Goal: Information Seeking & Learning: Understand process/instructions

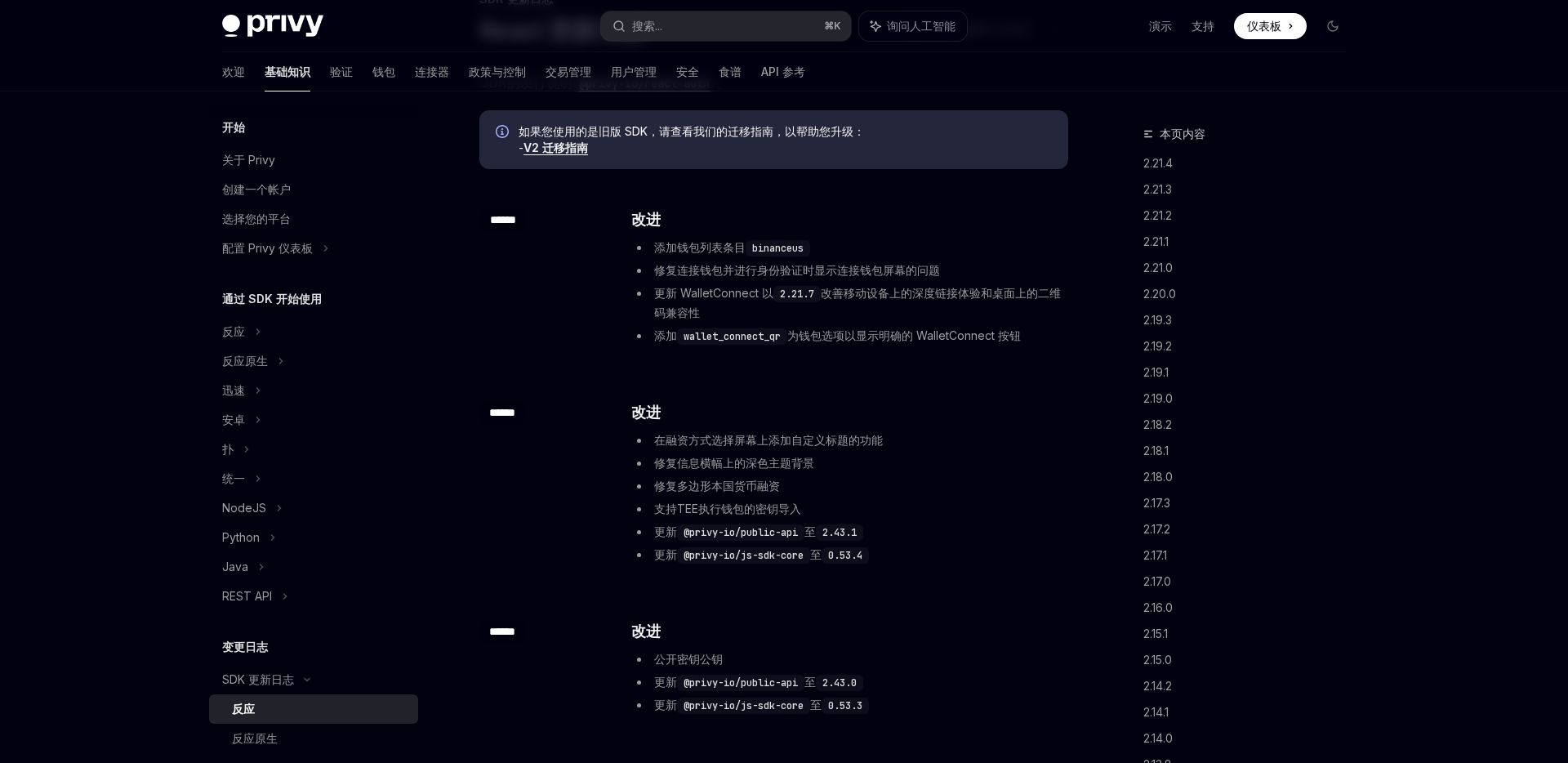
scroll to position [137, 0]
click at [765, 242] on code "binanceus" at bounding box center [778, 245] width 65 height 16
click at [723, 292] on font "更新 WalletConnect 以" at bounding box center [713, 290] width 119 height 14
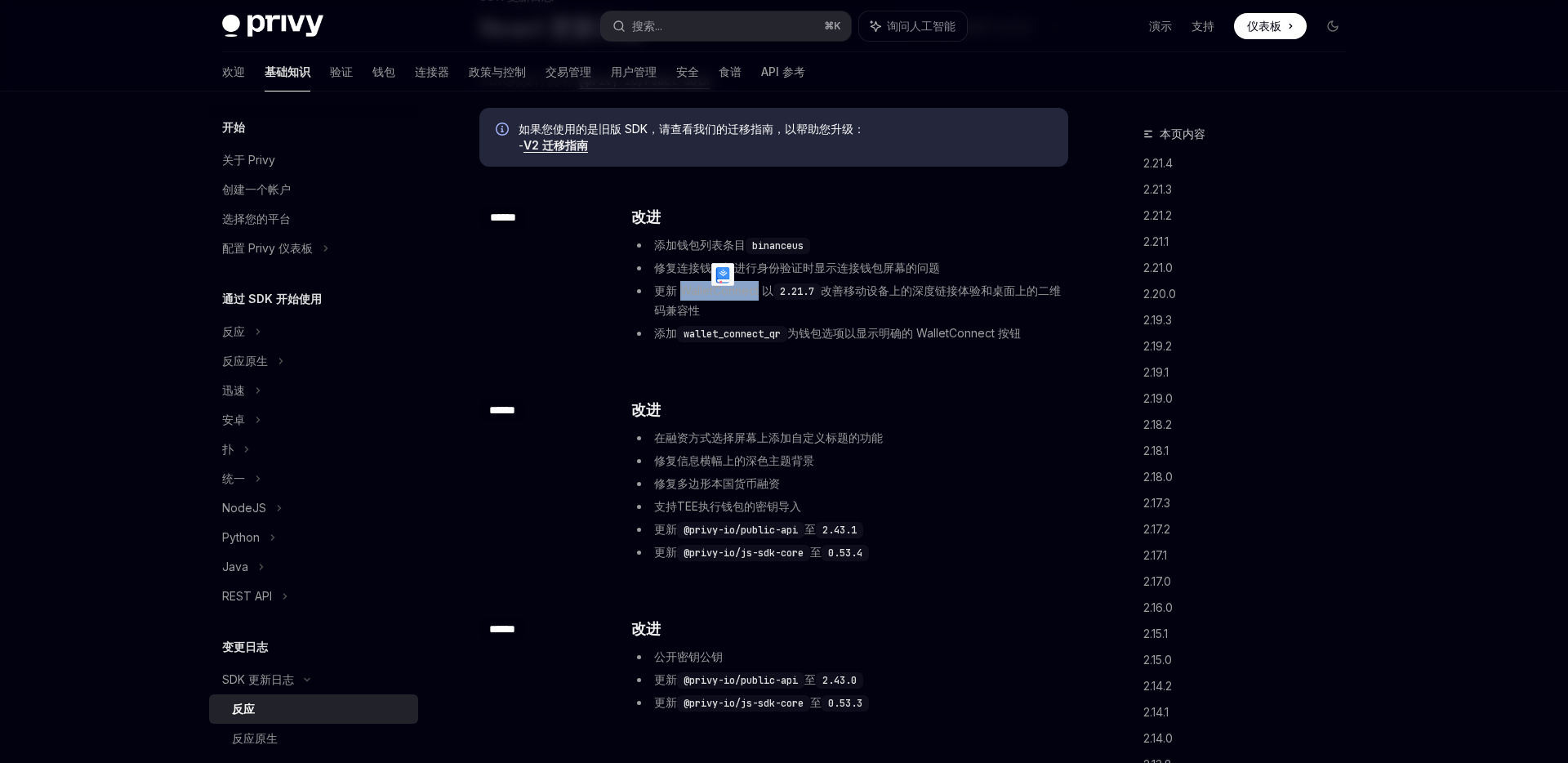
click at [871, 291] on font "改善移动设备上的深度链接体验和桌面上的二维码兼容性" at bounding box center [856, 300] width 406 height 33
click at [893, 291] on font "改善移动设备上的深度链接体验和桌面上的二维码兼容性" at bounding box center [856, 300] width 406 height 33
click at [839, 291] on font "改善移动设备上的深度链接体验和桌面上的二维码兼容性" at bounding box center [856, 300] width 406 height 33
click at [269, 161] on font "关于 Privy" at bounding box center [248, 159] width 53 height 14
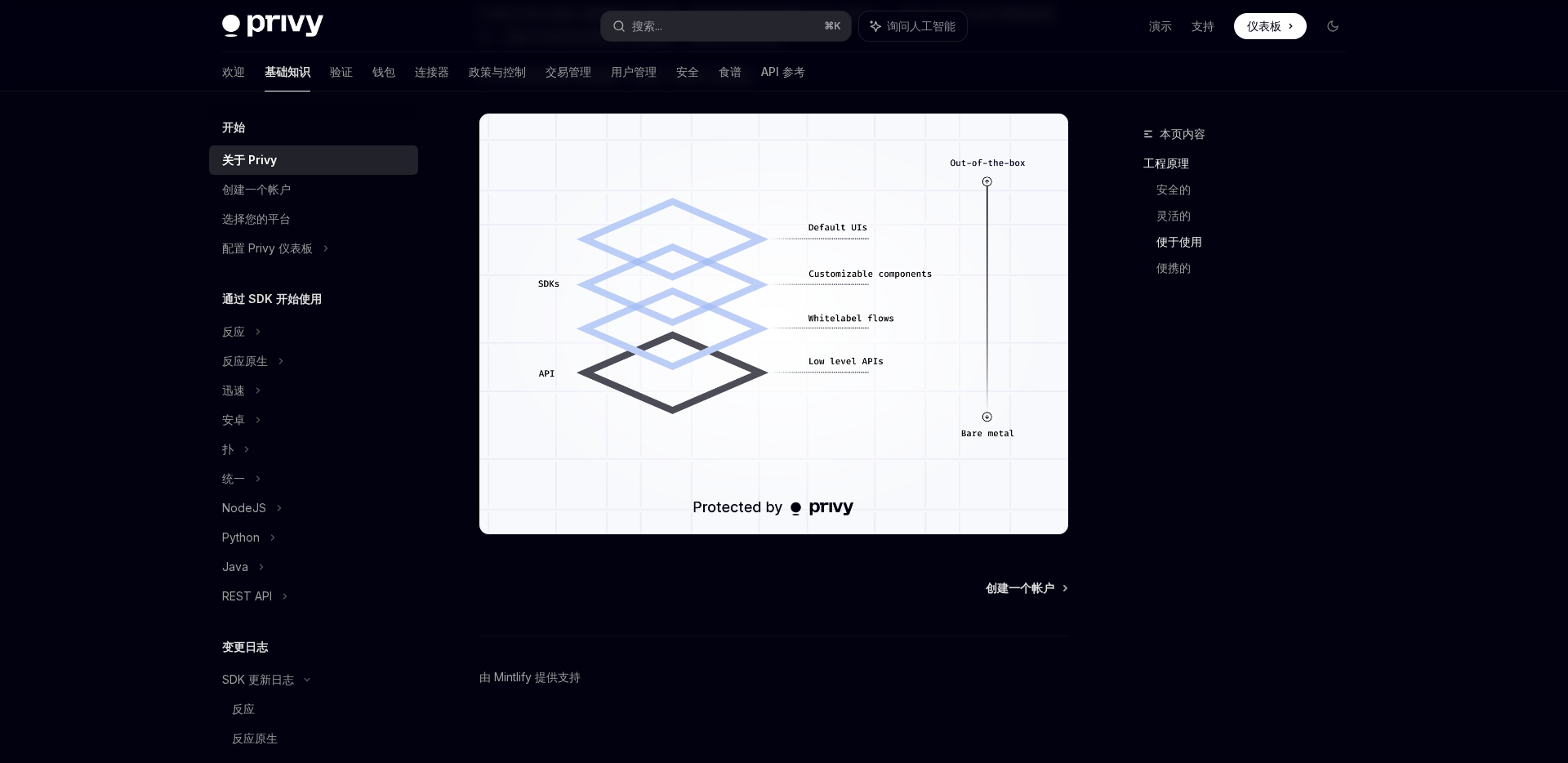
scroll to position [1144, 0]
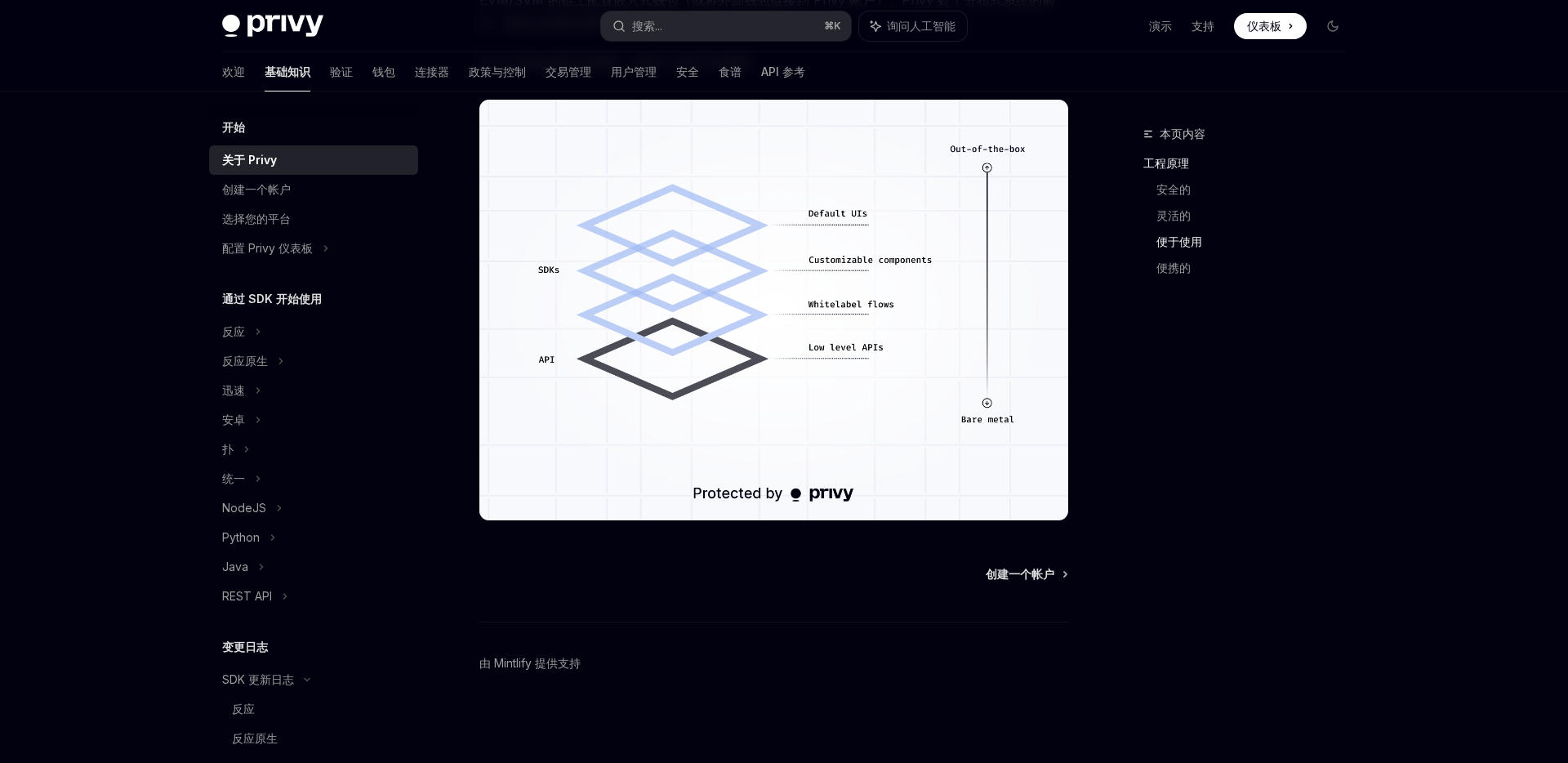
click at [1036, 585] on div "创建一个帐户 由 [PERSON_NAME] 提供支持" at bounding box center [774, 664] width 589 height 197
click at [1049, 567] on font "创建一个帐户" at bounding box center [1020, 574] width 69 height 14
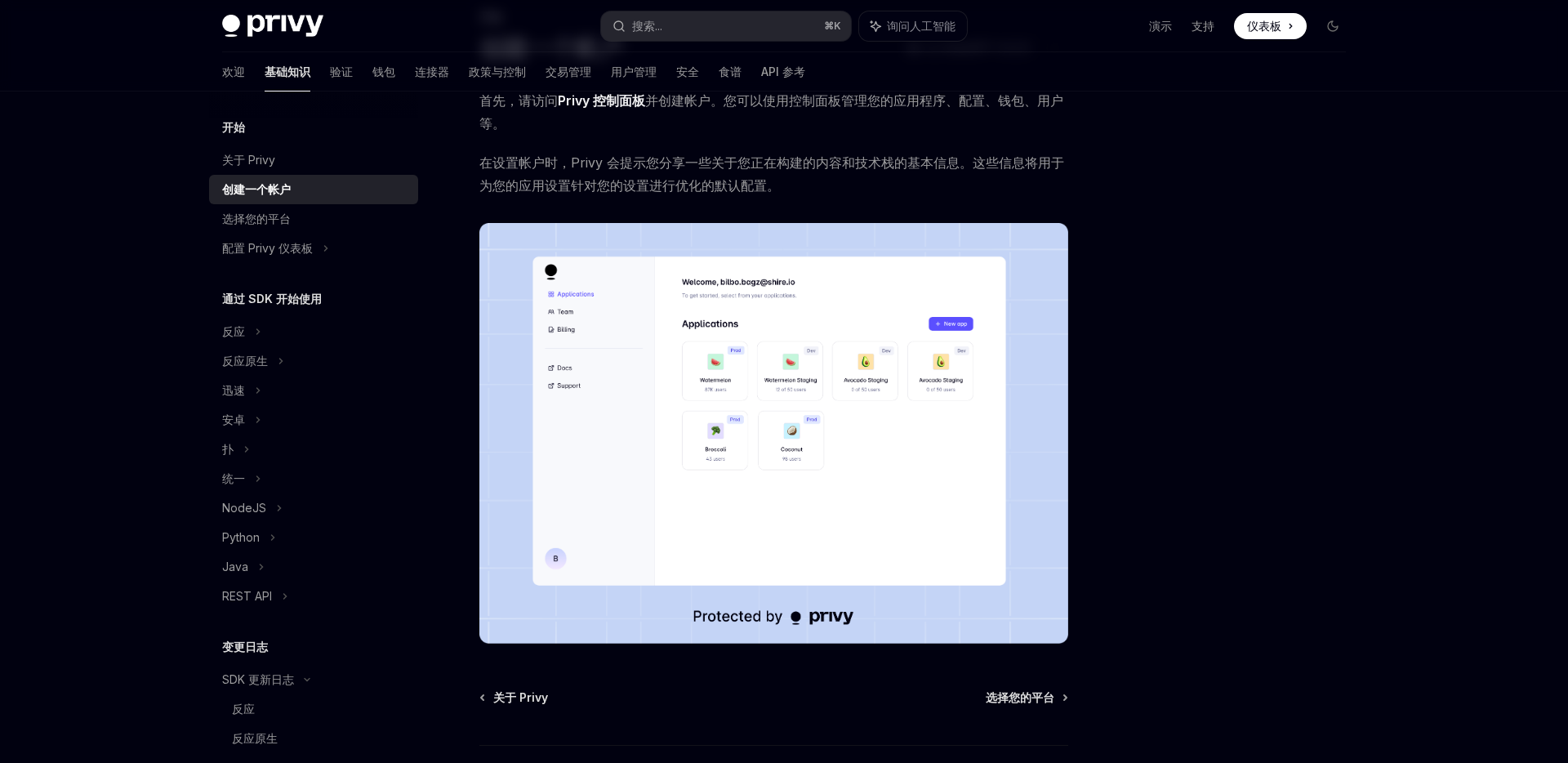
scroll to position [115, 0]
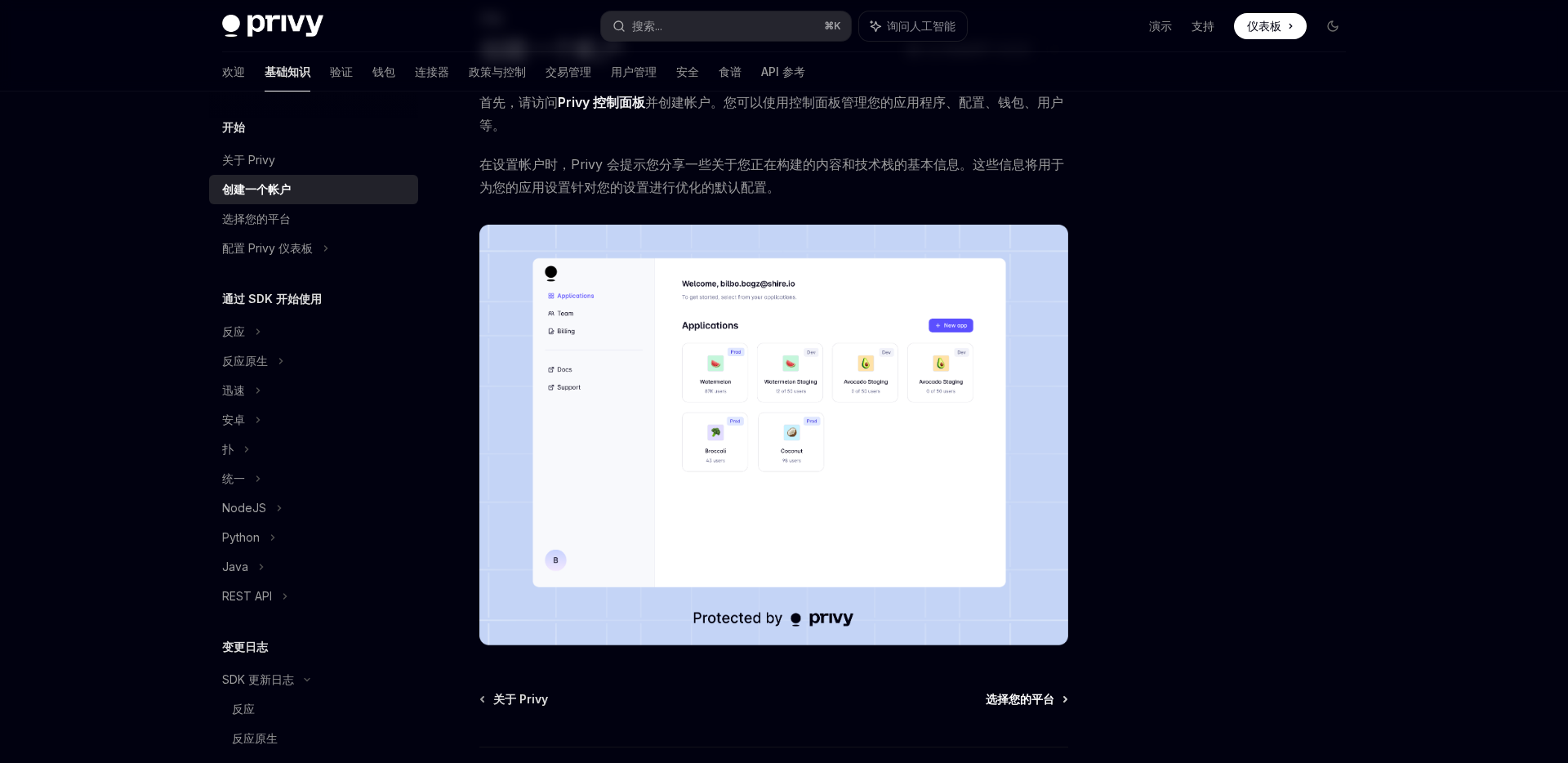
click at [1040, 701] on font "选择您的平台" at bounding box center [1020, 698] width 69 height 14
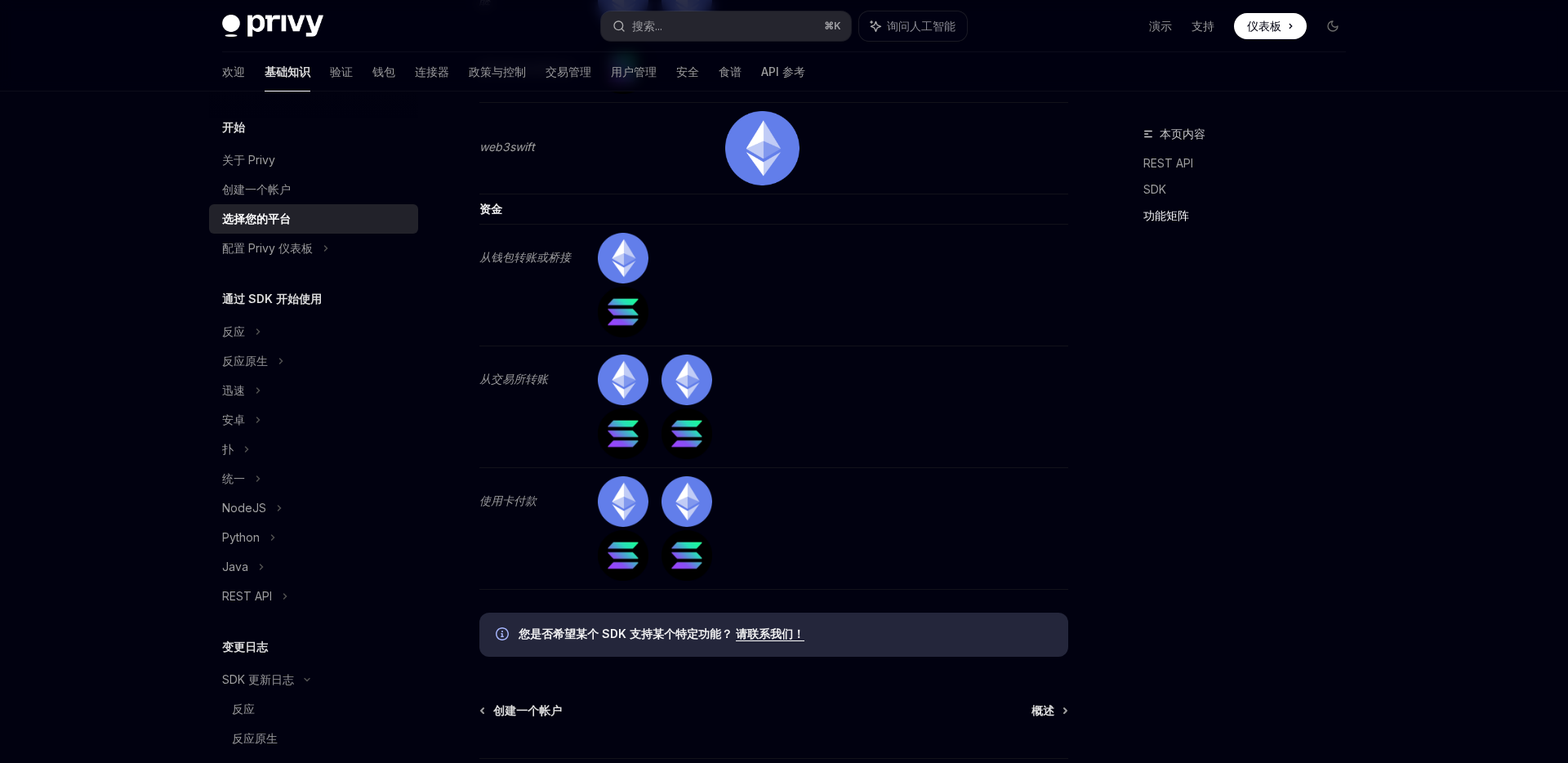
scroll to position [4805, 0]
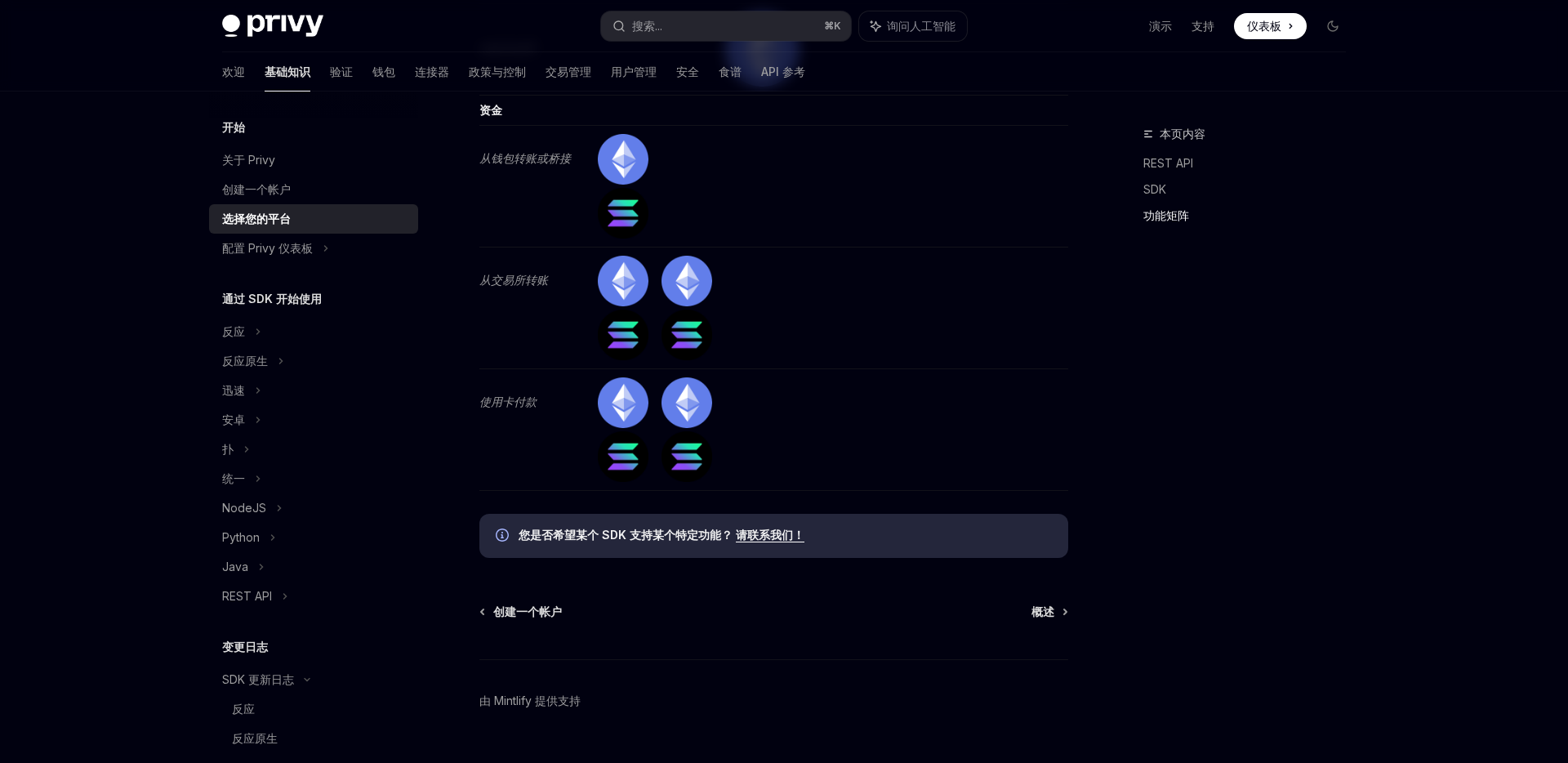
click at [1056, 603] on div "创建一个帐户 概述 由 [PERSON_NAME] 提供支持" at bounding box center [774, 701] width 589 height 197
click at [1062, 603] on link "概述" at bounding box center [1049, 611] width 35 height 16
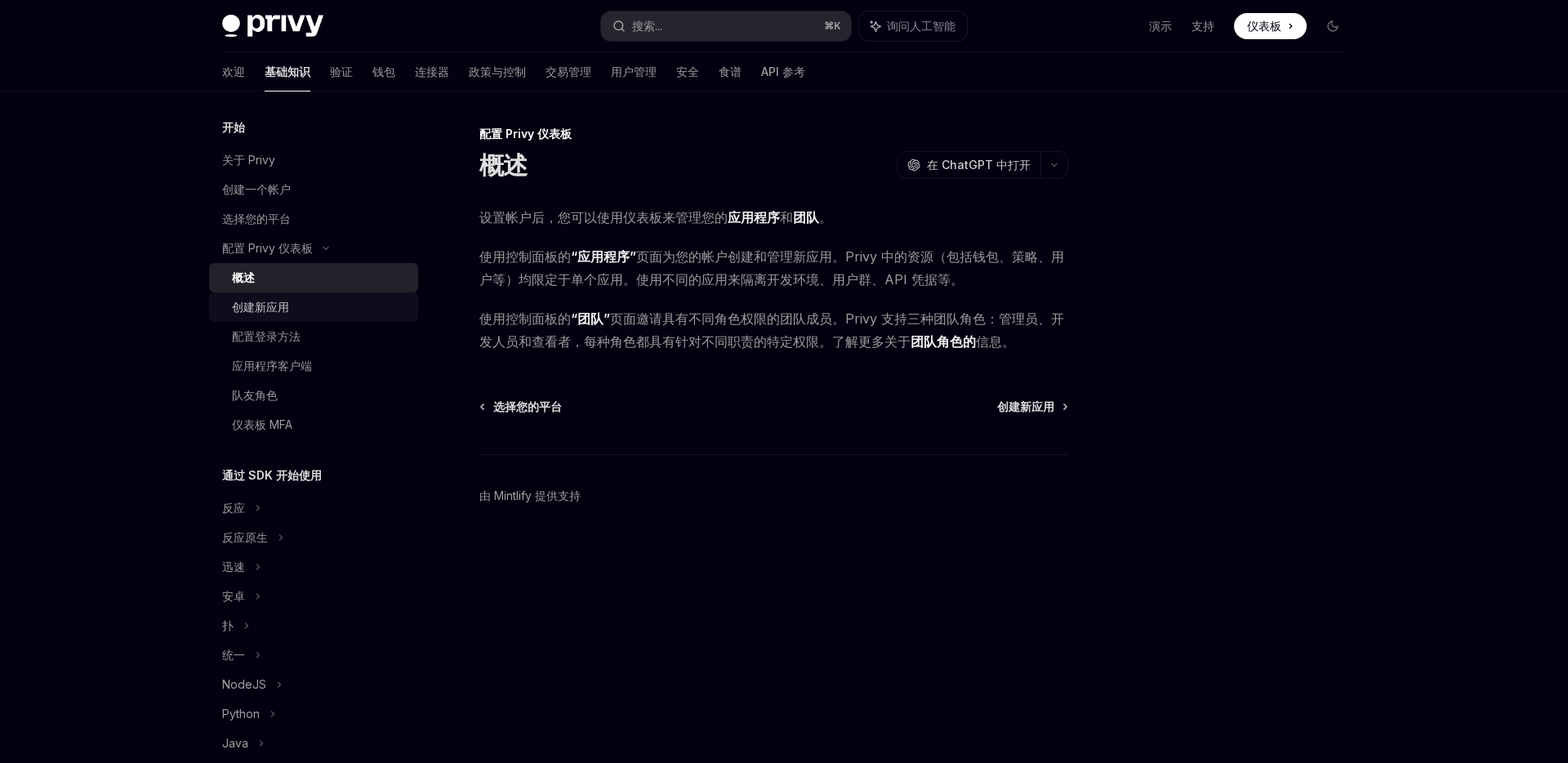
click at [373, 303] on div "创建新应用" at bounding box center [320, 306] width 176 height 20
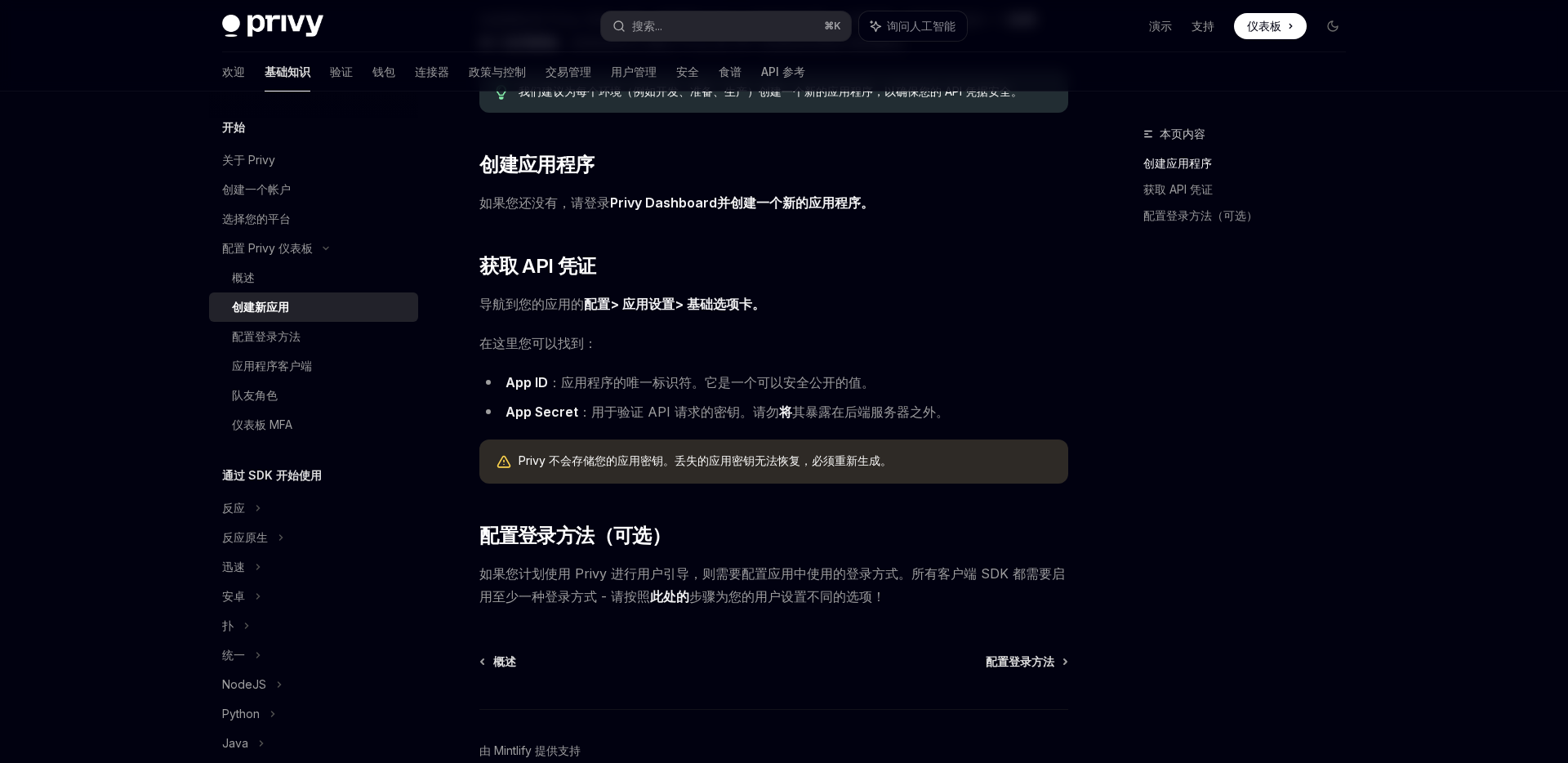
scroll to position [285, 0]
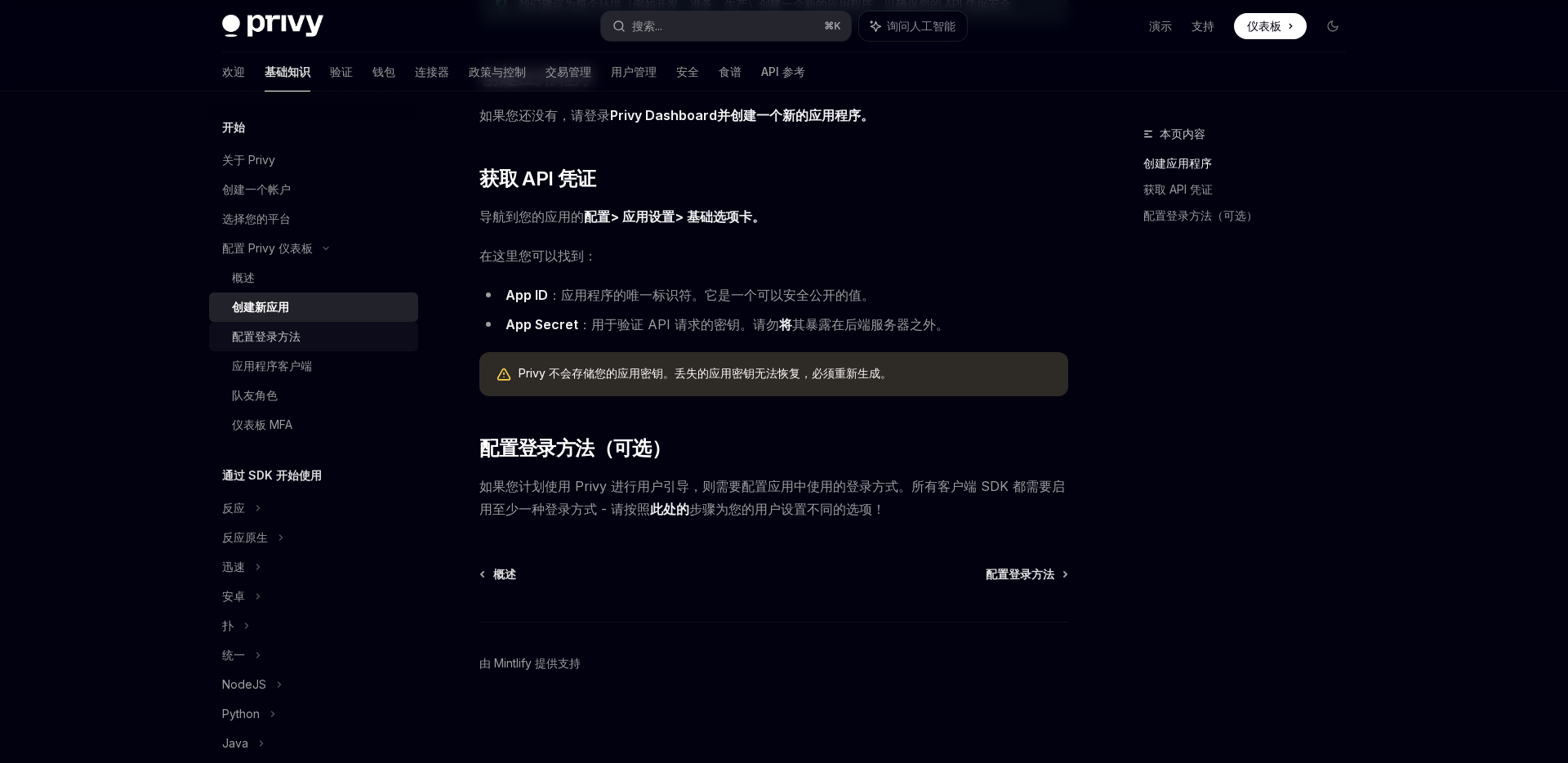
click at [346, 337] on div "配置登录方法" at bounding box center [320, 336] width 176 height 20
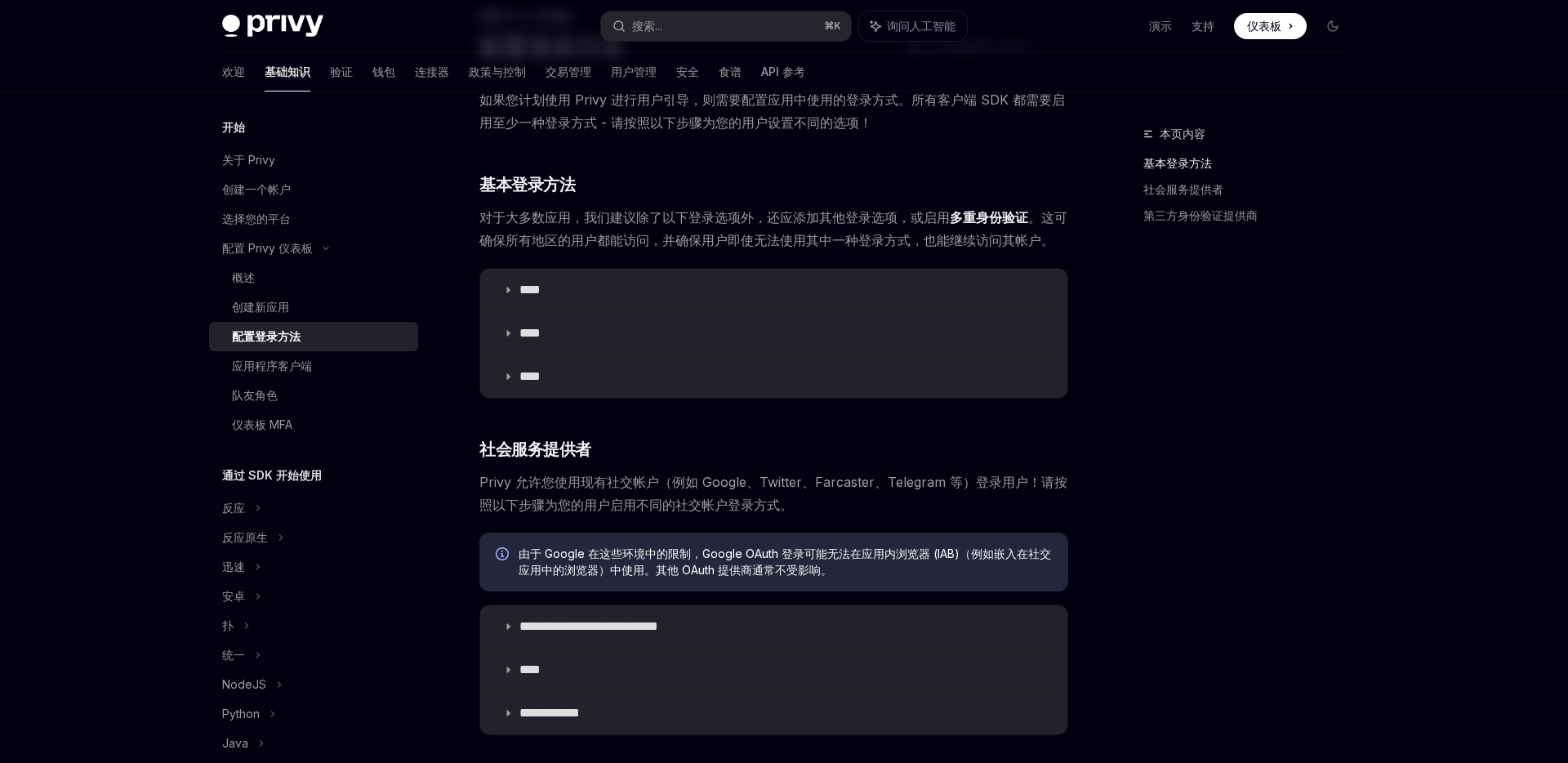
scroll to position [118, 0]
click at [634, 287] on summary "****" at bounding box center [774, 289] width 587 height 43
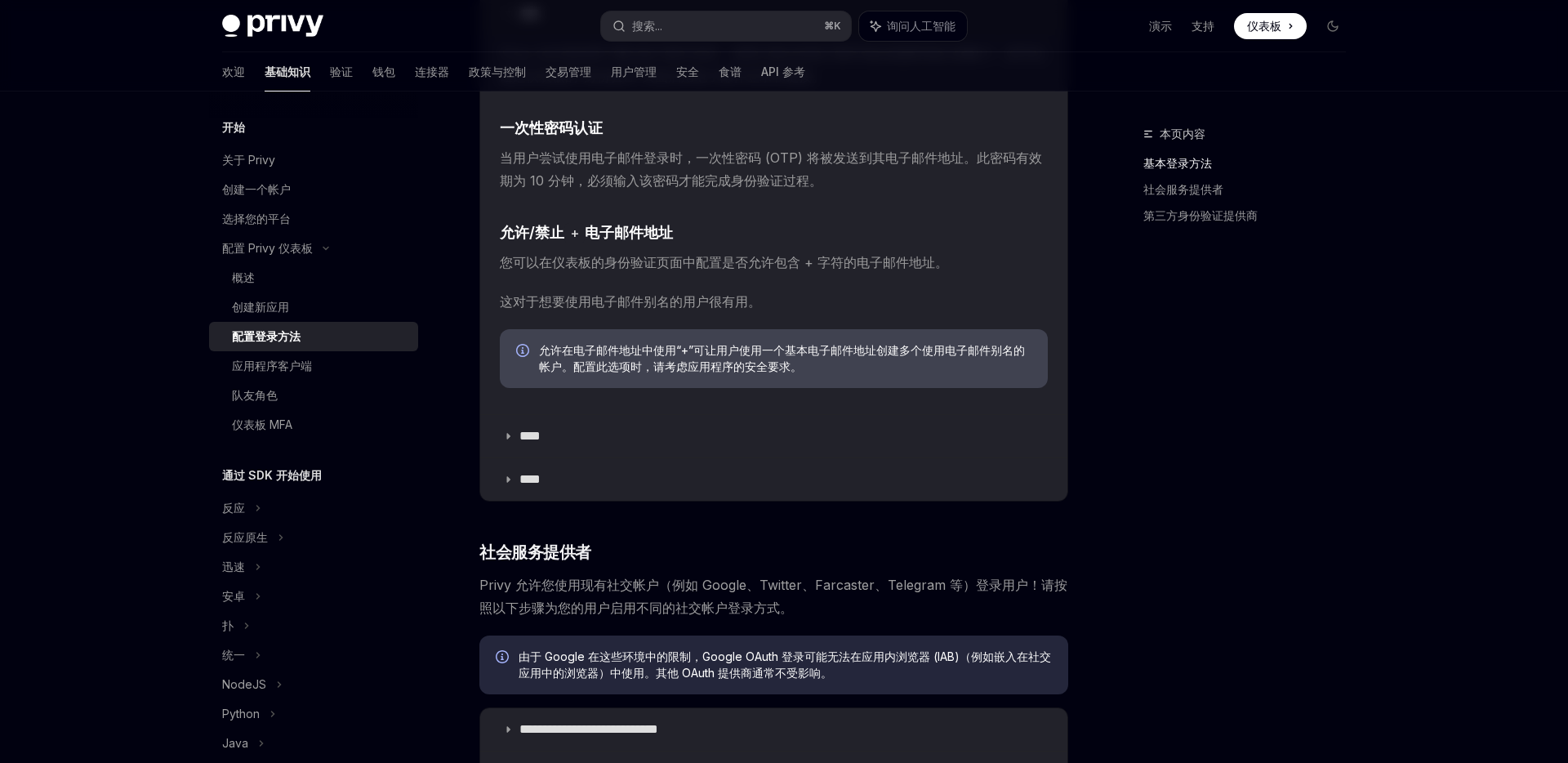
scroll to position [460, 0]
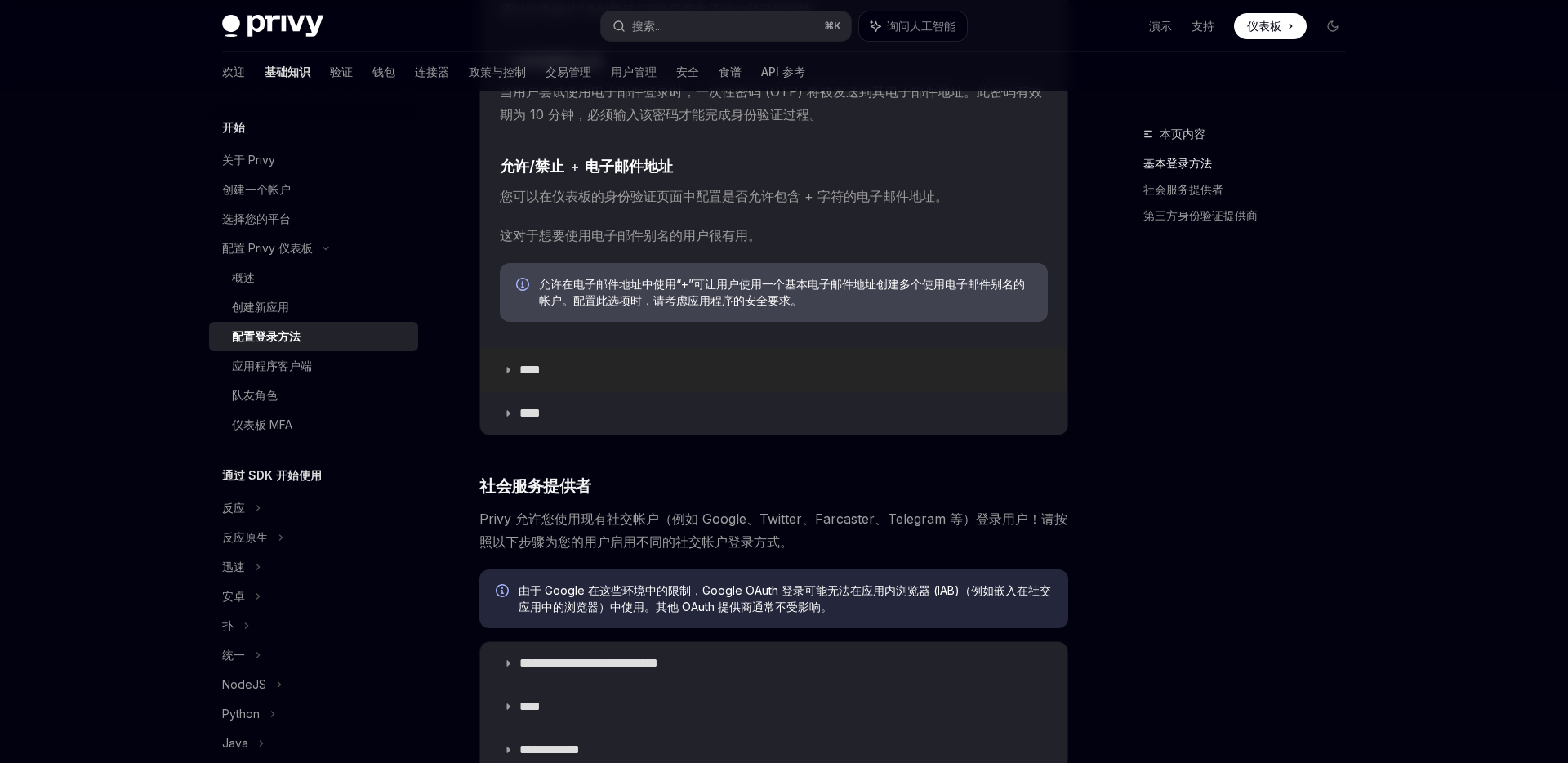
click at [609, 366] on summary "****" at bounding box center [774, 369] width 587 height 43
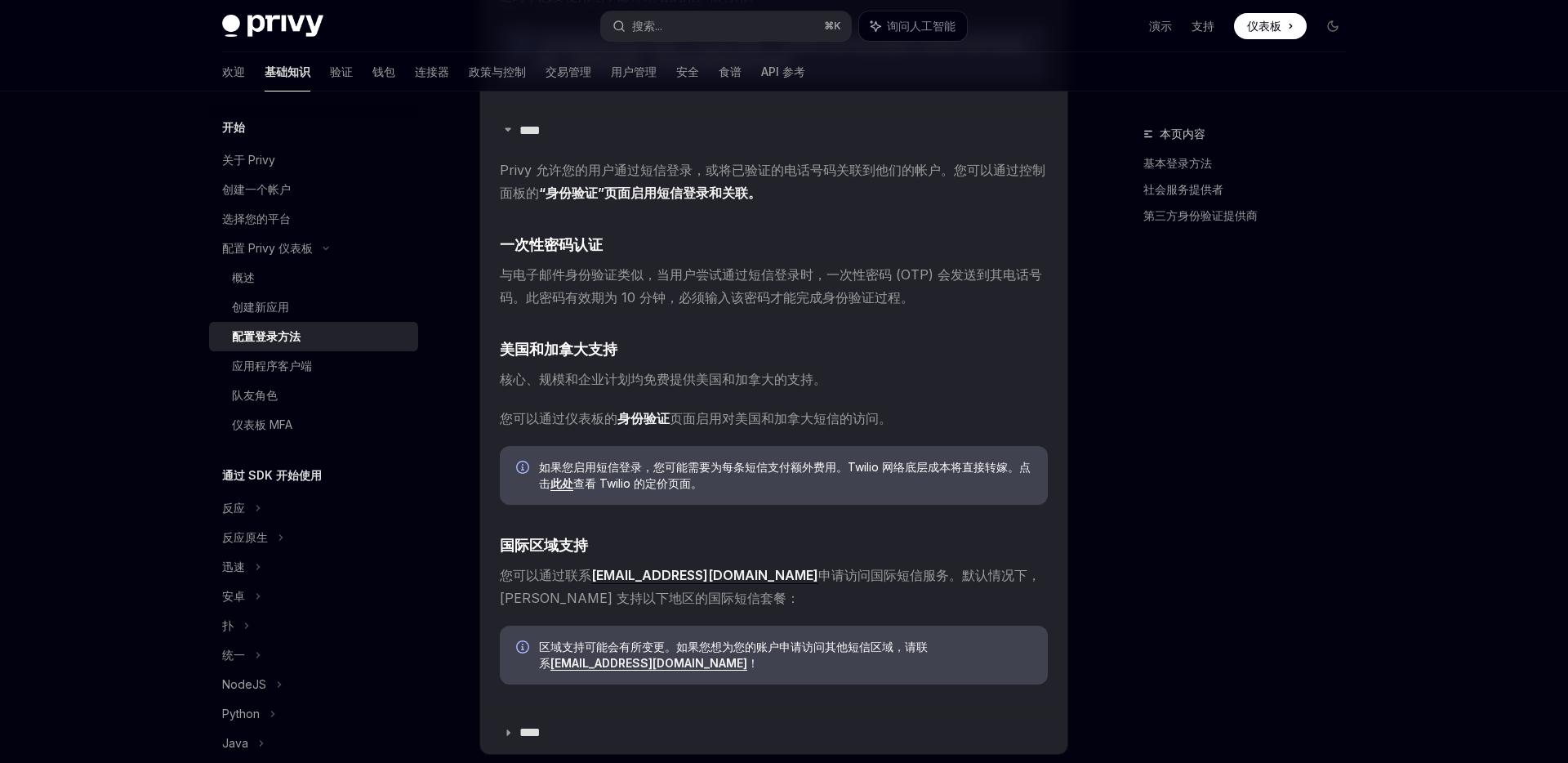
scroll to position [756, 0]
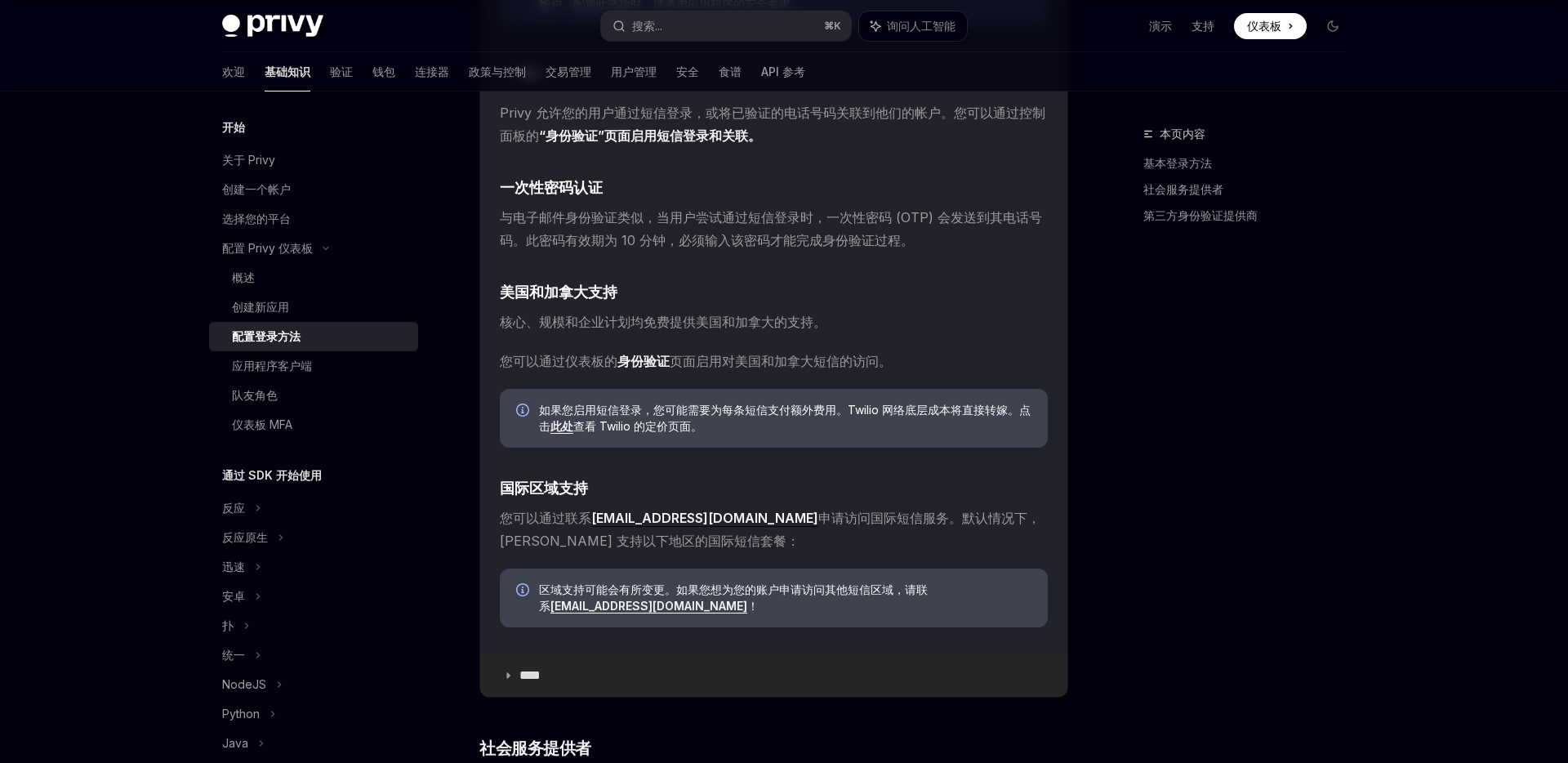
click at [540, 674] on font "****" at bounding box center [530, 675] width 21 height 12
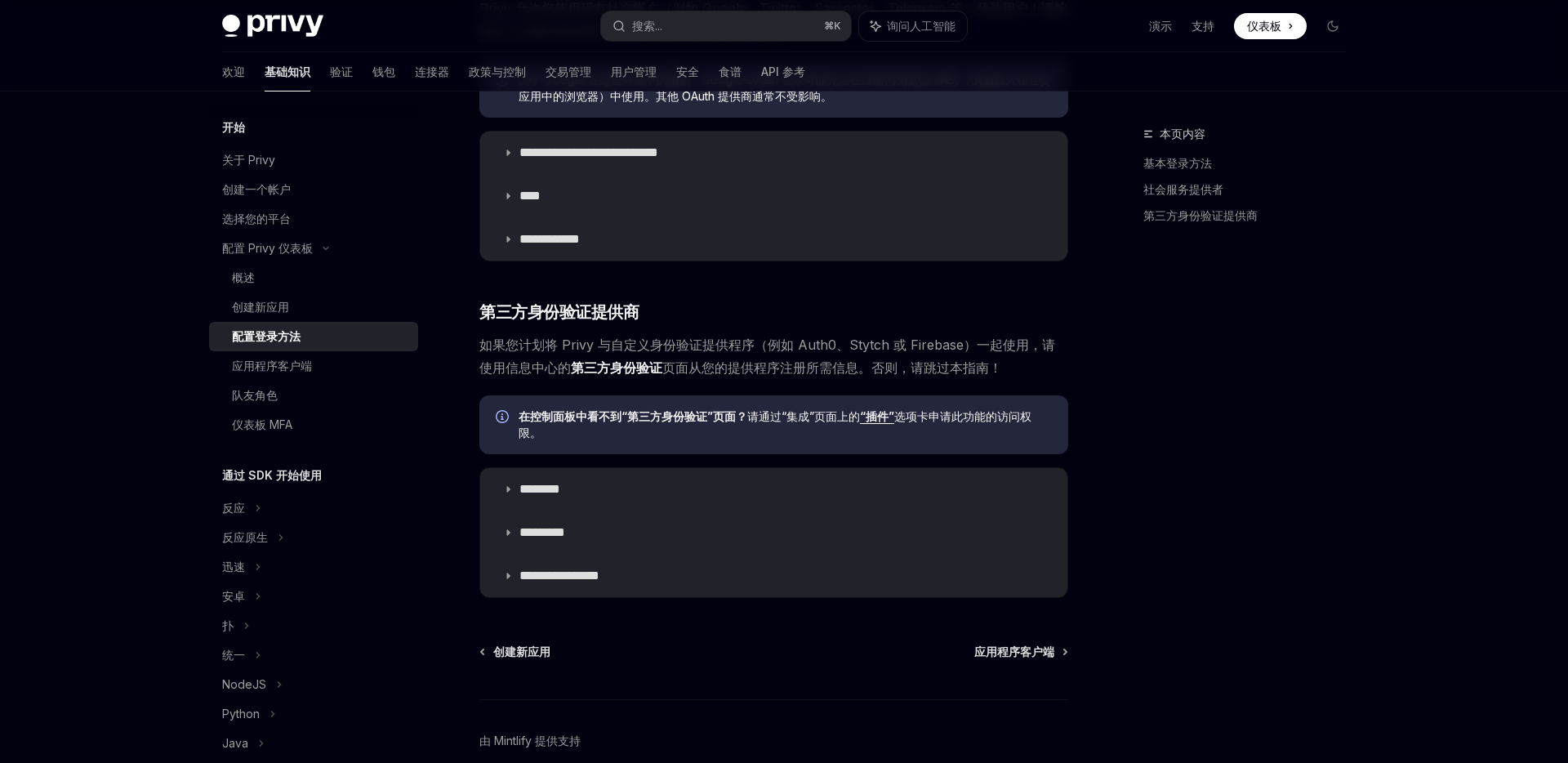
scroll to position [1937, 0]
click at [1040, 642] on font "应用程序客户端" at bounding box center [1014, 649] width 80 height 14
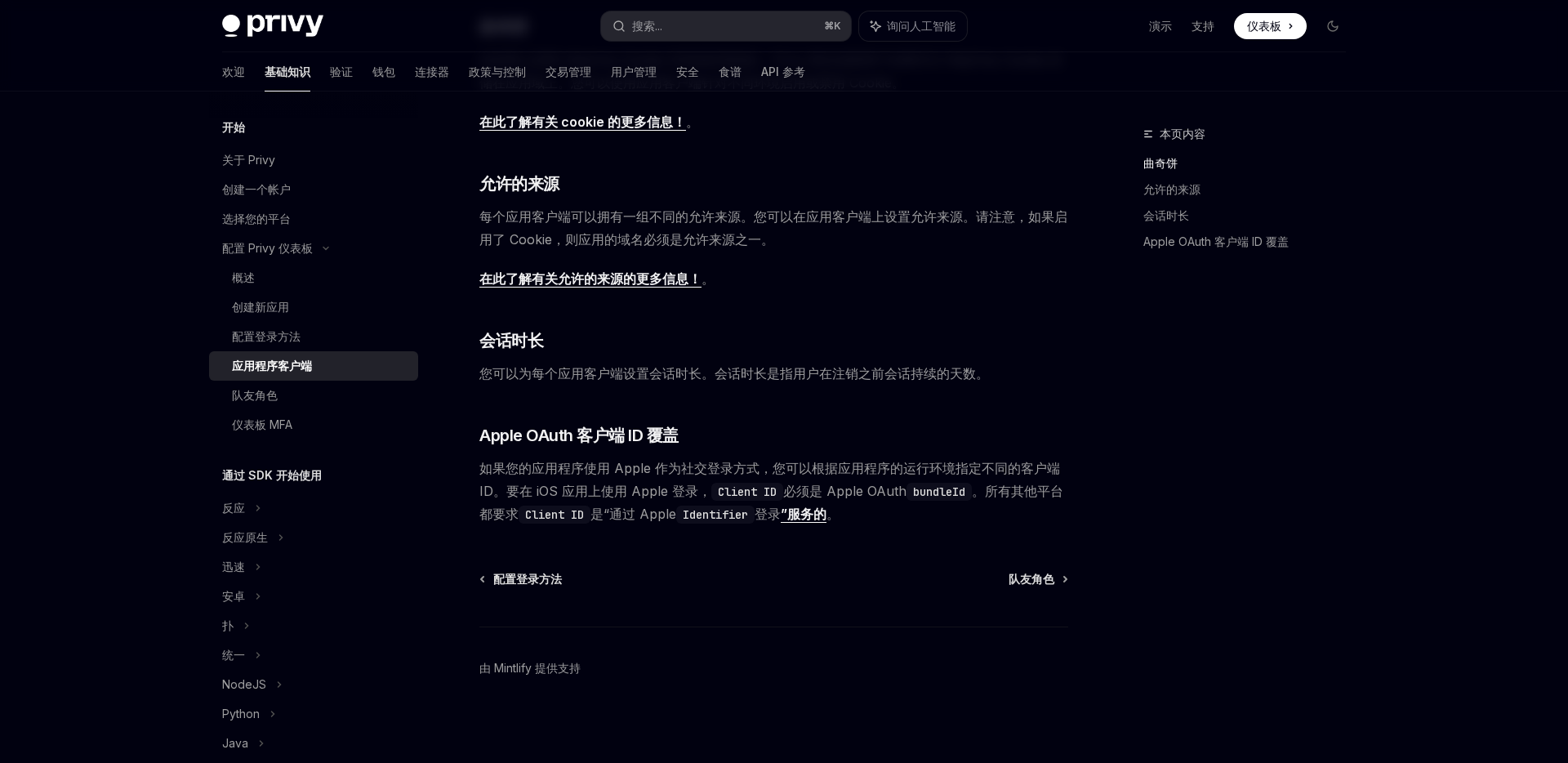
scroll to position [450, 0]
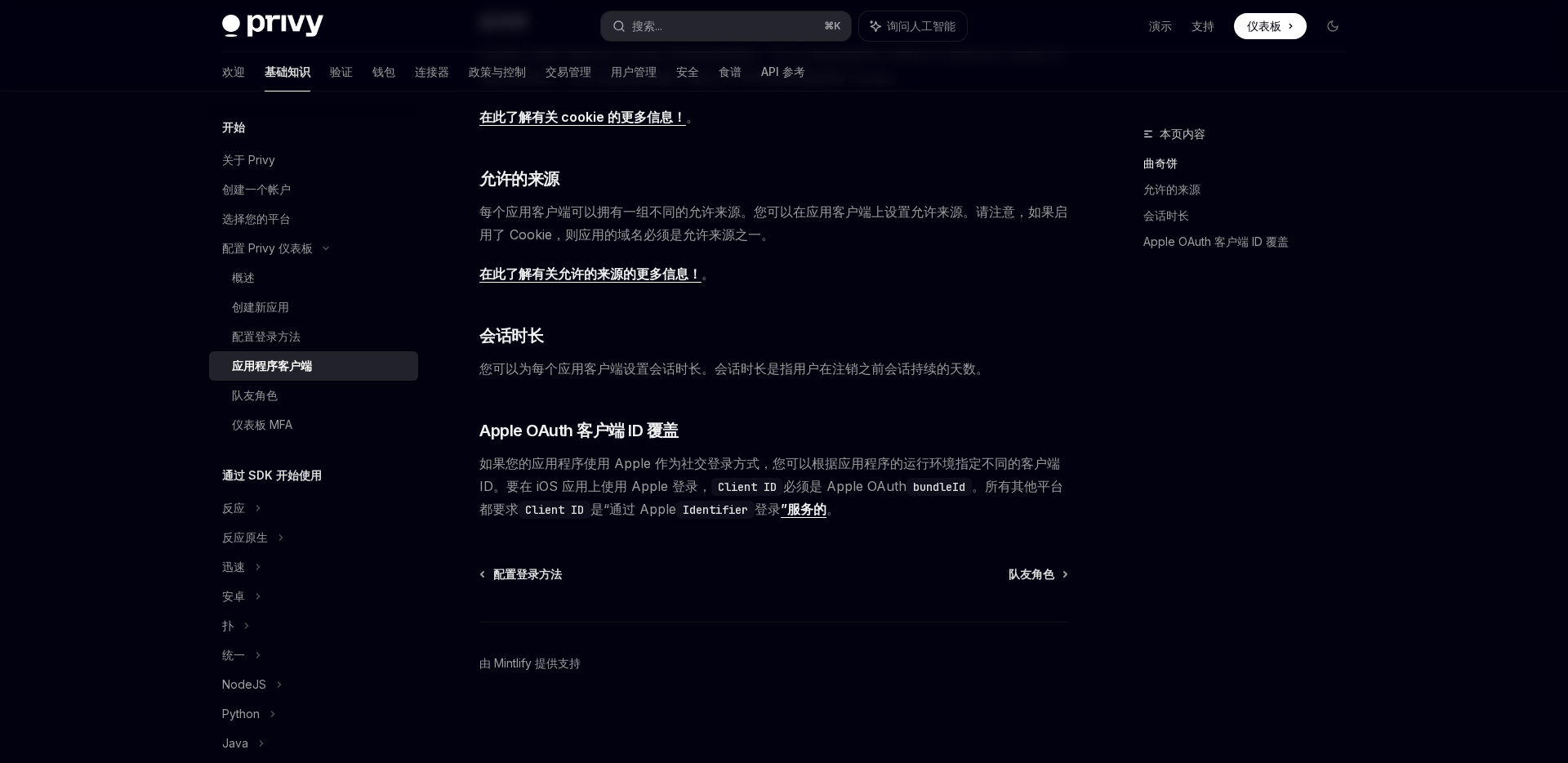
click at [802, 369] on font "您可以为每个应用客户端设置会话时长。会话时长是指用户在注销之前会话持续的天数。" at bounding box center [735, 367] width 510 height 16
click at [833, 366] on font "您可以为每个应用客户端设置会话时长。会话时长是指用户在注销之前会话持续的天数。" at bounding box center [735, 367] width 510 height 16
click at [876, 366] on font "您可以为每个应用客户端设置会话时长。会话时长是指用户在注销之前会话持续的天数。" at bounding box center [735, 367] width 510 height 16
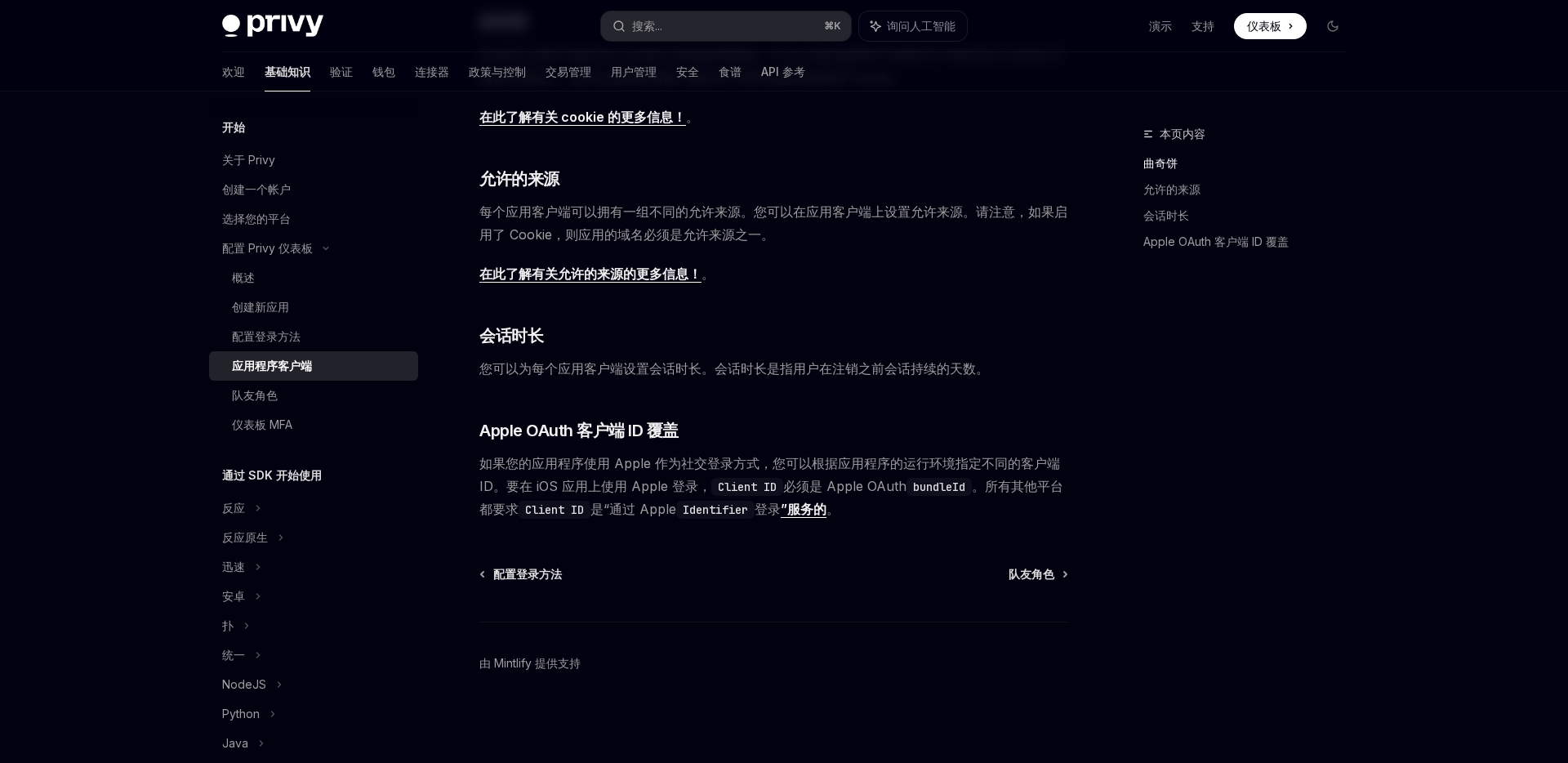
click at [876, 366] on font "您可以为每个应用客户端设置会话时长。会话时长是指用户在注销之前会话持续的天数。" at bounding box center [735, 367] width 510 height 16
click at [902, 366] on font "您可以为每个应用客户端设置会话时长。会话时长是指用户在注销之前会话持续的天数。" at bounding box center [735, 367] width 510 height 16
click at [930, 366] on font "您可以为每个应用客户端设置会话时长。会话时长是指用户在注销之前会话持续的天数。" at bounding box center [735, 367] width 510 height 16
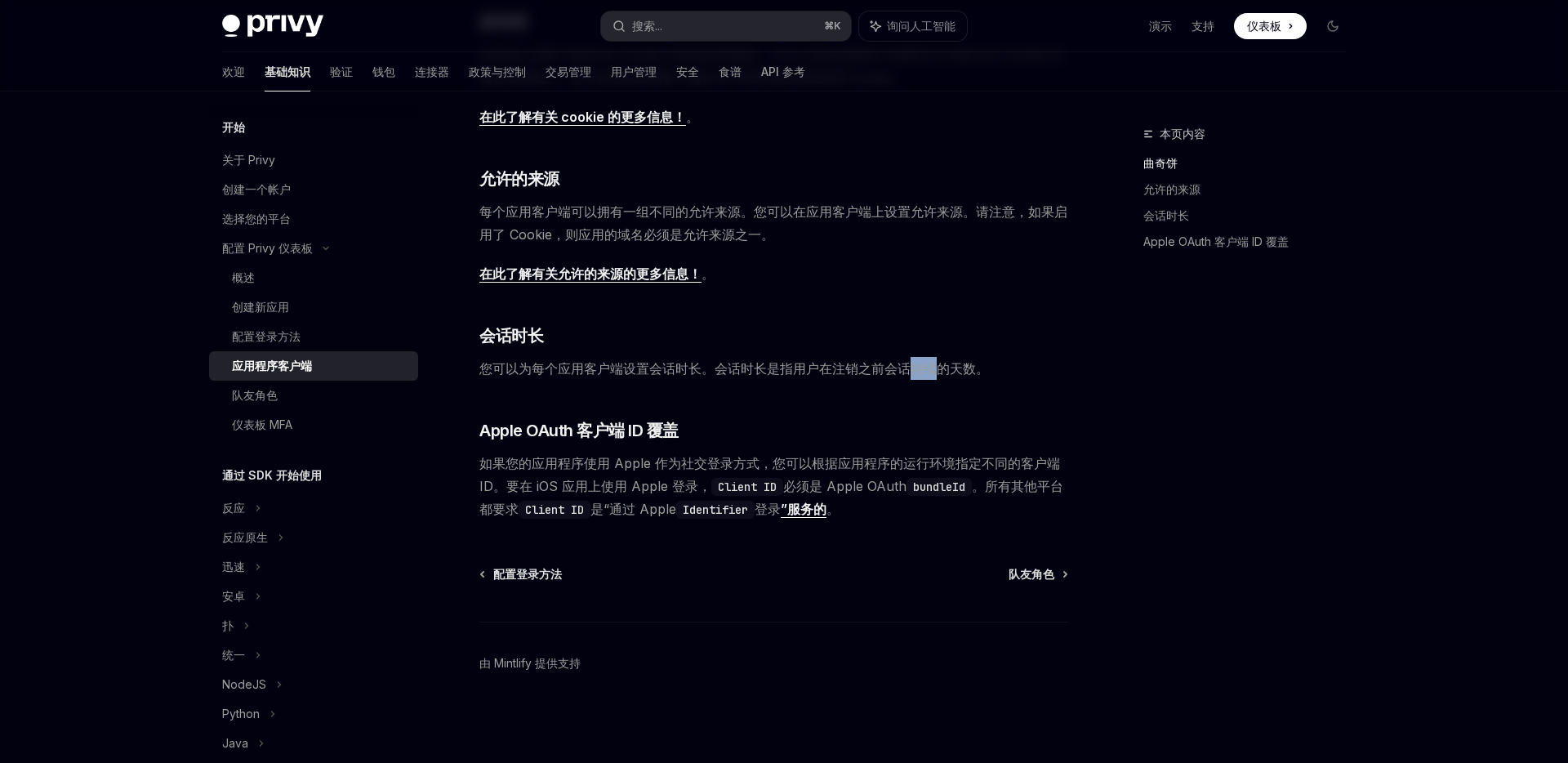
click at [948, 366] on font "您可以为每个应用客户端设置会话时长。会话时长是指用户在注销之前会话持续的天数。" at bounding box center [735, 367] width 510 height 16
click at [934, 366] on font "您可以为每个应用客户端设置会话时长。会话时长是指用户在注销之前会话持续的天数。" at bounding box center [735, 367] width 510 height 16
click at [967, 368] on font "您可以为每个应用客户端设置会话时长。会话时长是指用户在注销之前会话持续的天数。" at bounding box center [735, 367] width 510 height 16
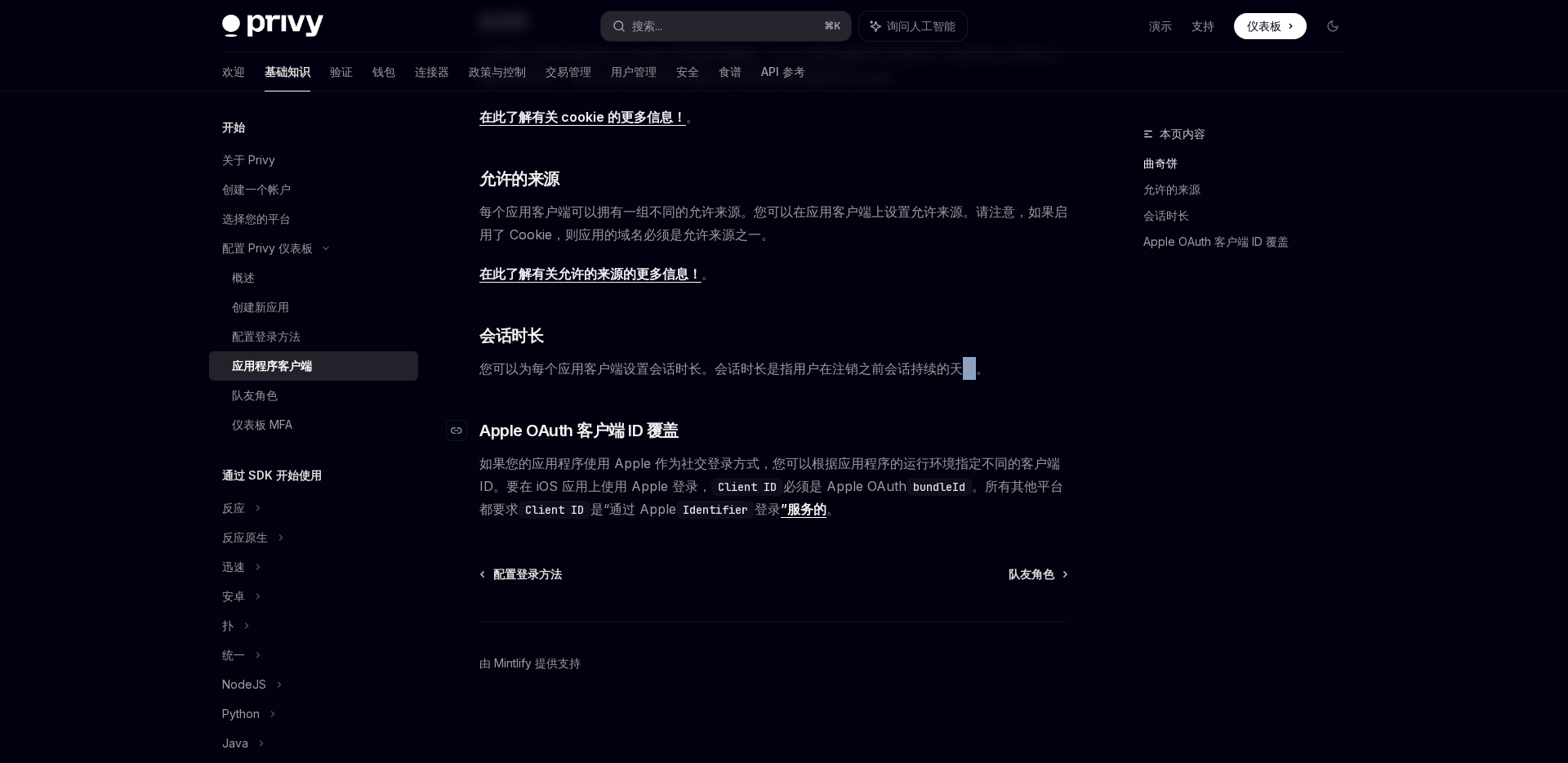
click at [740, 435] on h3 "​ Apple OAuth 客户端 ID 覆盖" at bounding box center [774, 430] width 589 height 23
click at [1033, 567] on font "队友角色" at bounding box center [1031, 574] width 46 height 14
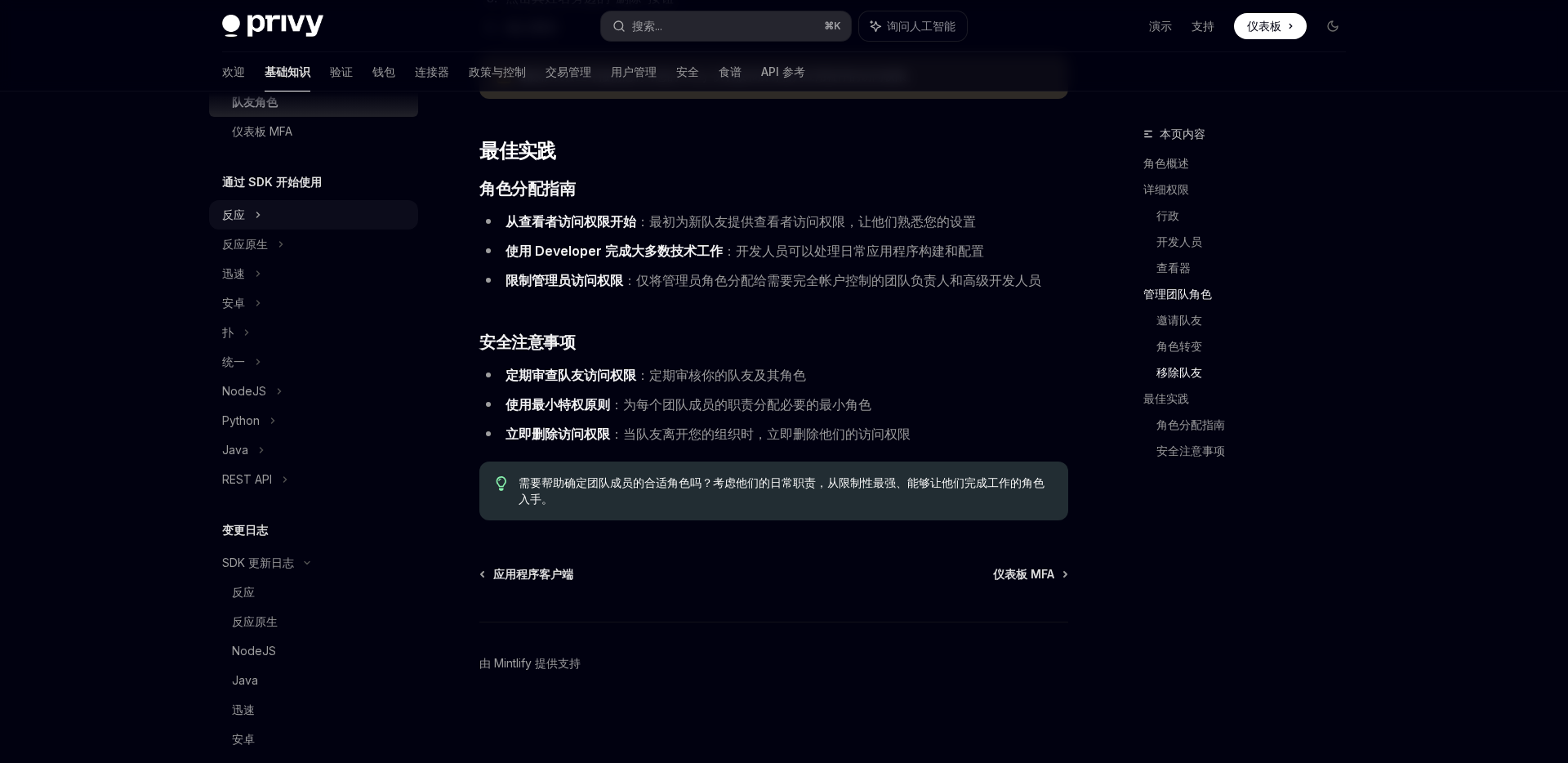
scroll to position [295, 0]
click at [321, 221] on div "反应" at bounding box center [314, 213] width 209 height 29
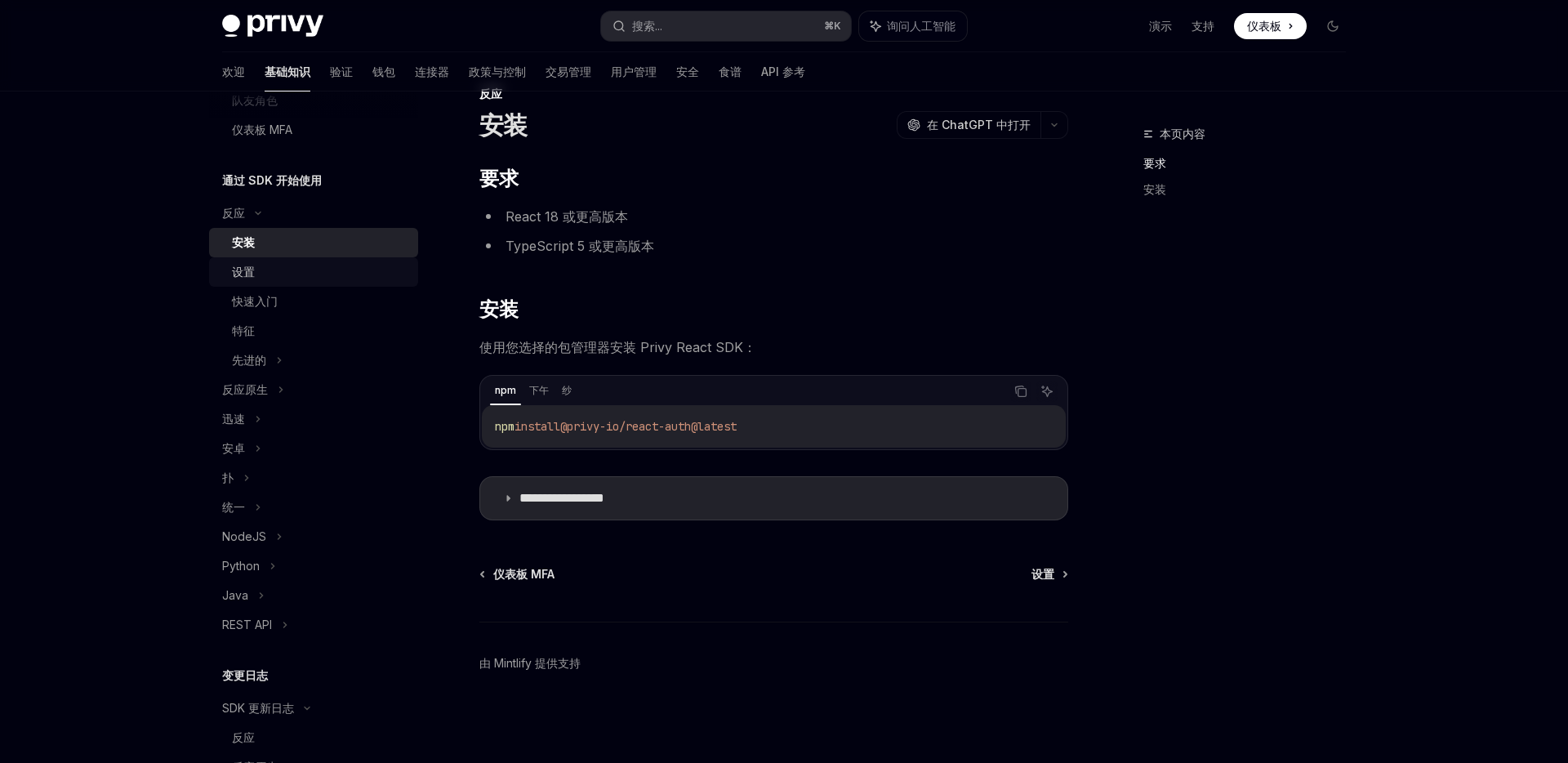
click at [309, 284] on link "设置" at bounding box center [314, 271] width 209 height 29
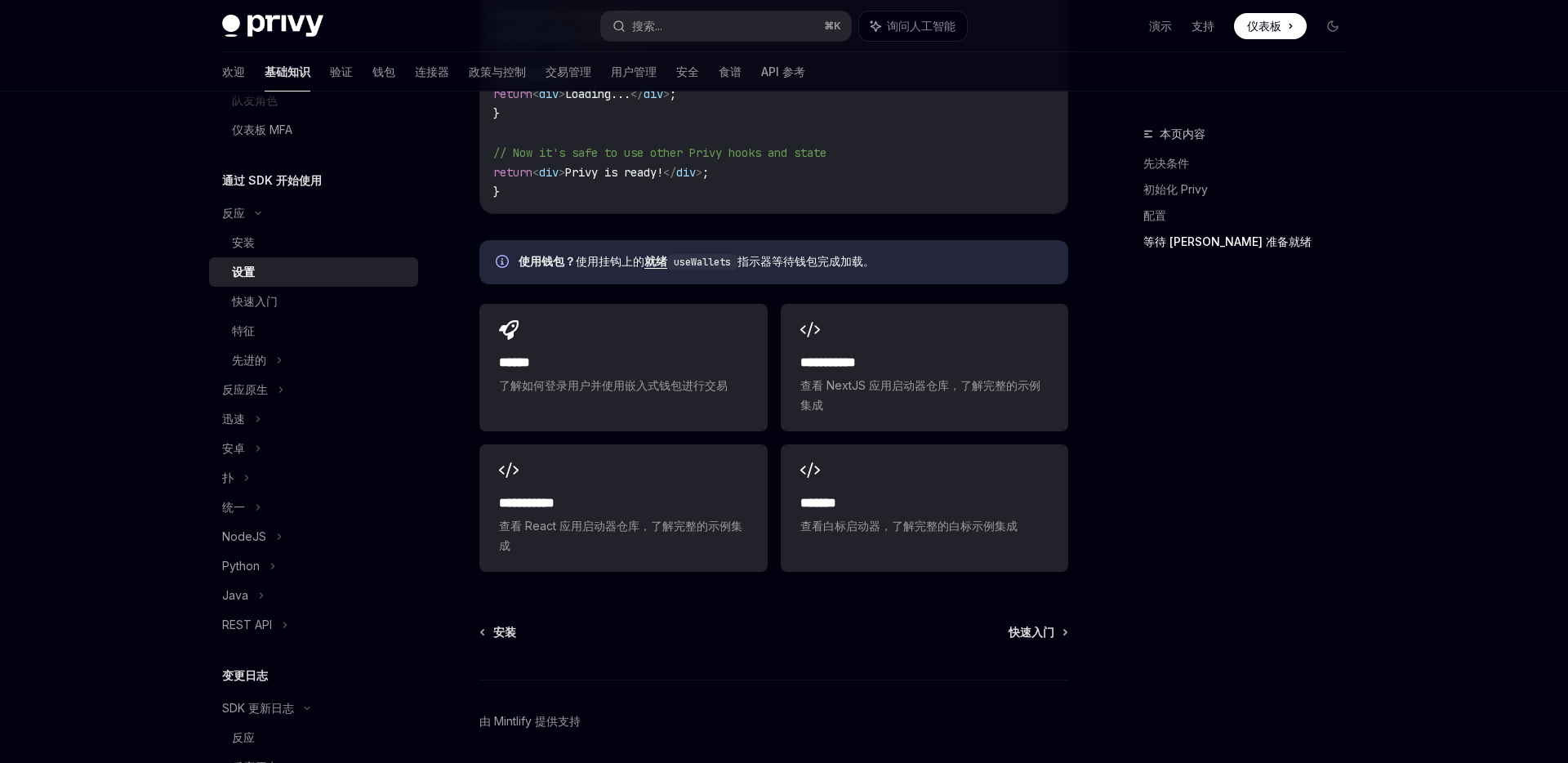
scroll to position [1890, 0]
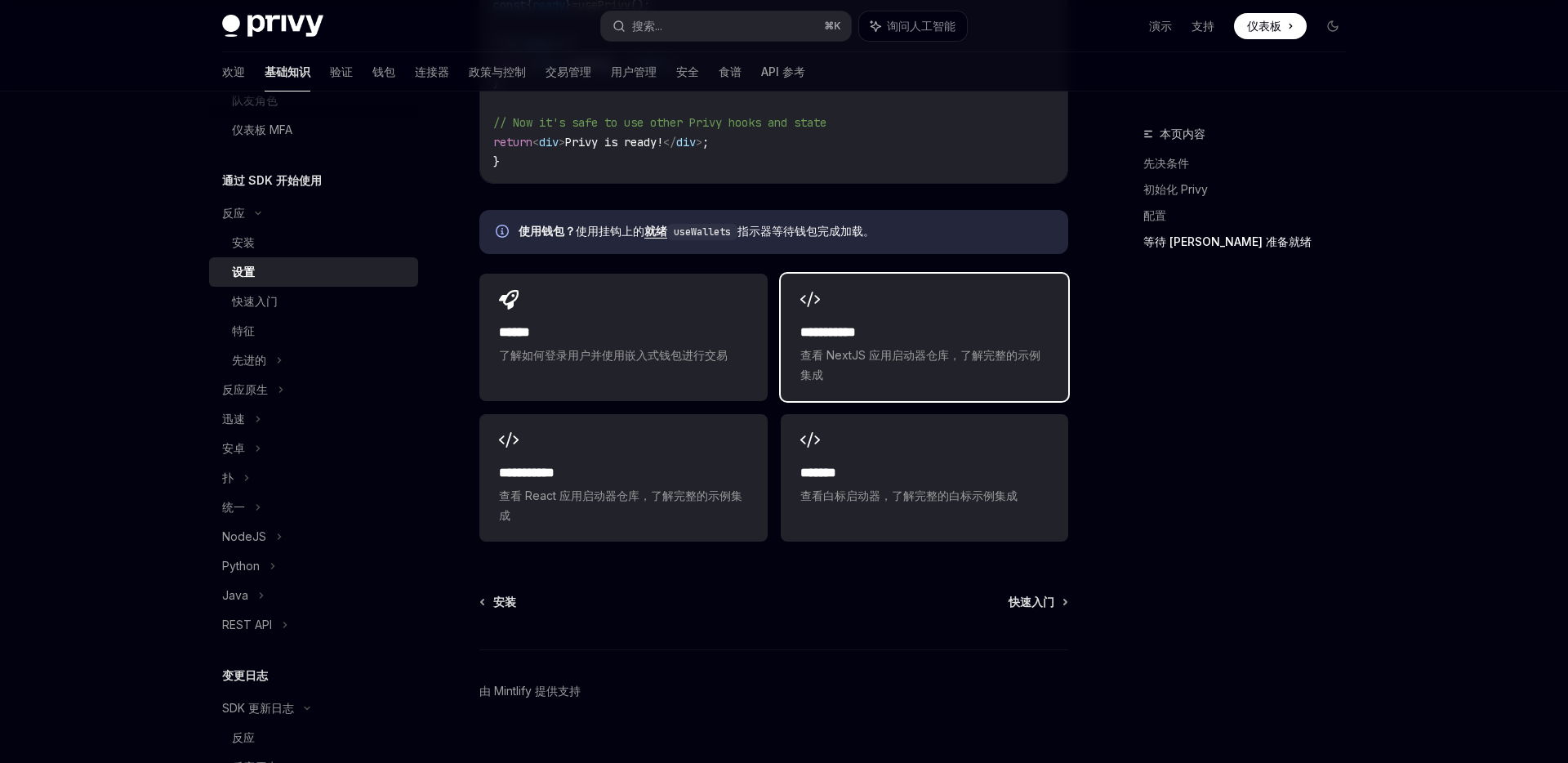
click at [1009, 380] on font "查看 NextJS 应用启动器仓库，了解完整的示例集成" at bounding box center [920, 364] width 240 height 33
click at [1046, 608] on font "快速入门" at bounding box center [1031, 601] width 46 height 14
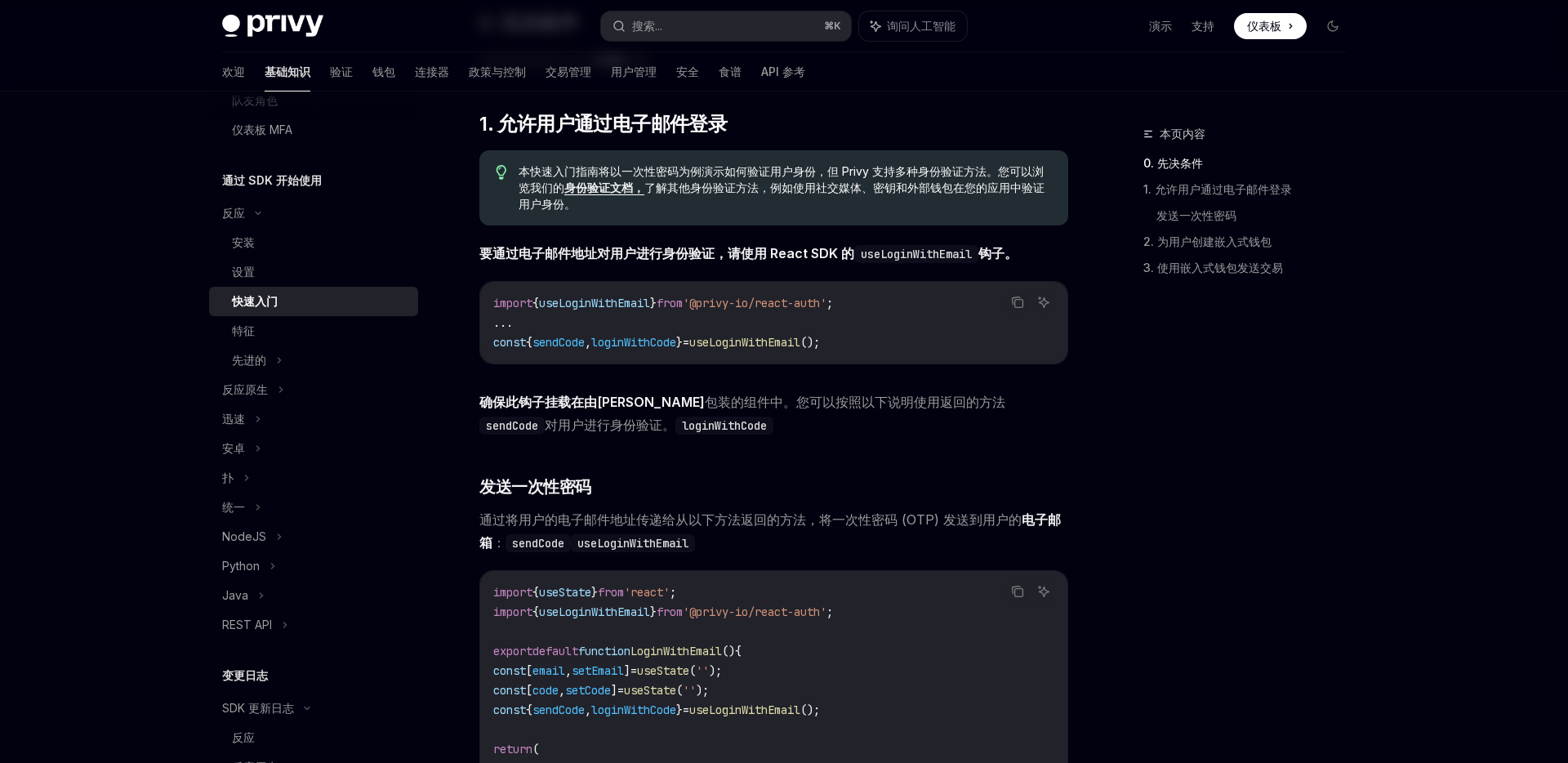
scroll to position [227, 0]
click at [1167, 440] on div "本页内容 0. 先决条件 1. 允许用户通过电子邮件登录 发送一次性密码 2. 为用户创建嵌入式钱包 3. 使用嵌入式钱包发送交易" at bounding box center [1234, 442] width 248 height 638
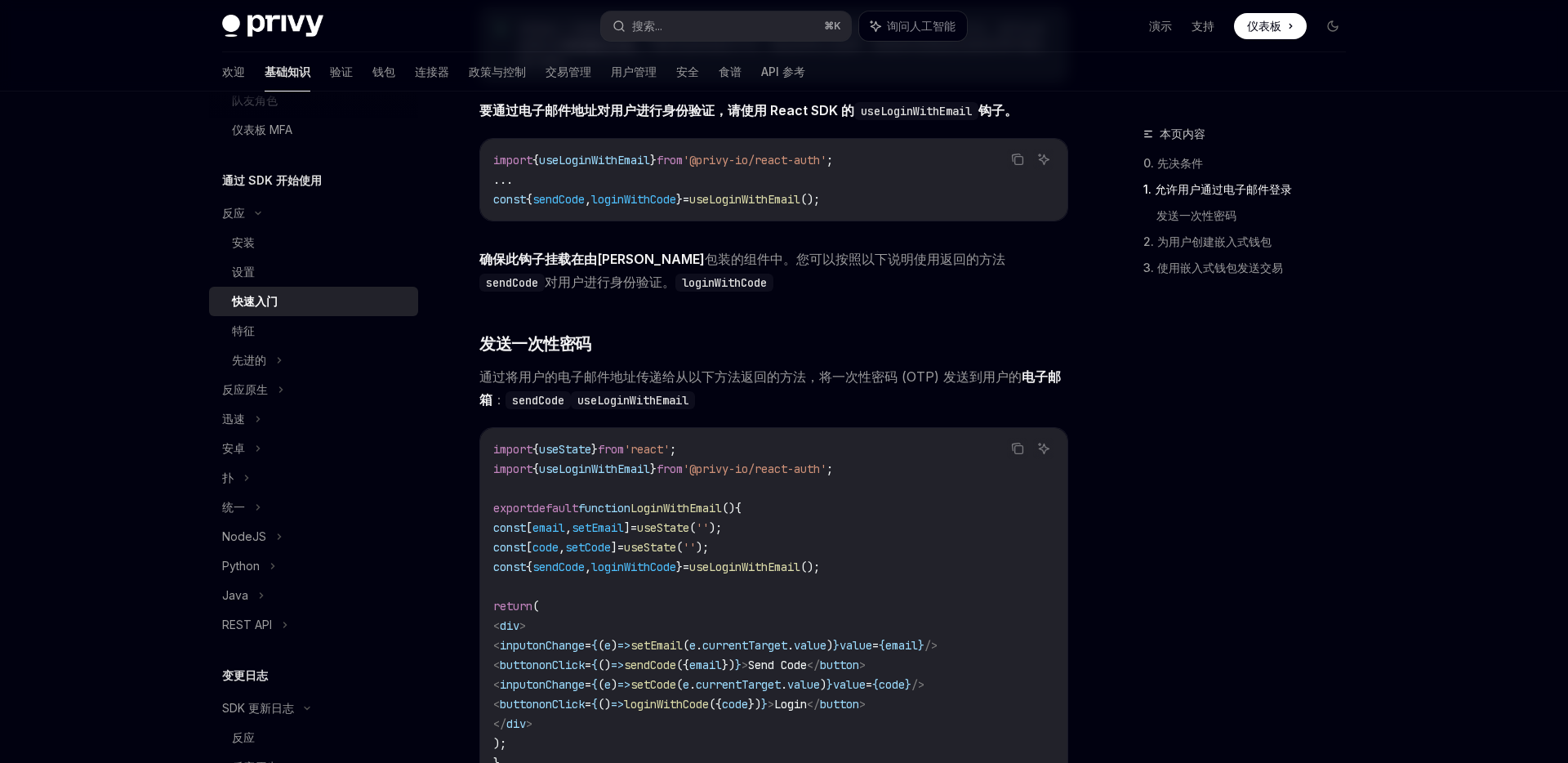
scroll to position [369, 0]
click at [1088, 192] on div "本页内容 0. 先决条件 1. 允许用户通过电子邮件登录 发送一次性密码 2. 为用户创建嵌入式钱包 3. 使用嵌入式钱包发送交易 反应 快速入门 OpenA…" at bounding box center [784, 773] width 1149 height 2101
click at [1106, 186] on div "本页内容 0. 先决条件 1. 允许用户通过电子邮件登录 发送一次性密码 2. 为用户创建嵌入式钱包 3. 使用嵌入式钱包发送交易 反应 快速入门 OpenA…" at bounding box center [784, 773] width 1149 height 2101
type textarea "*"
